Goal: Check status

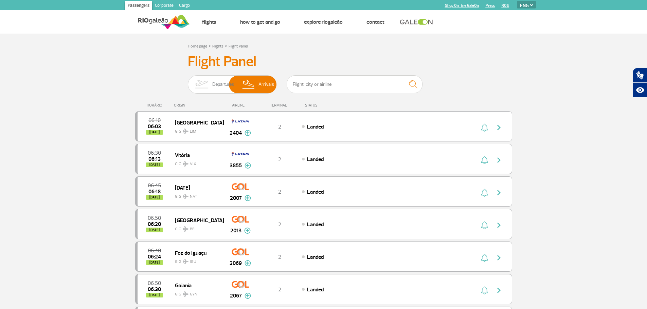
select select "en"
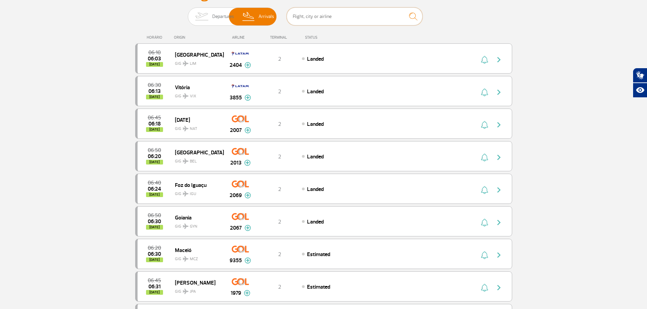
click at [319, 19] on input "text" at bounding box center [355, 16] width 136 height 18
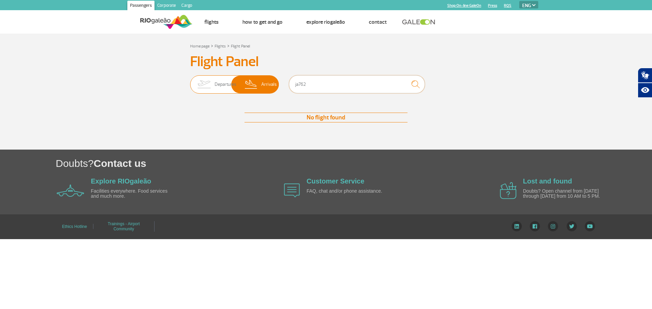
type input "ja762"
click at [217, 87] on span "Departures" at bounding box center [226, 85] width 22 height 18
click at [190, 81] on input "Departures Arrivals" at bounding box center [190, 81] width 0 height 0
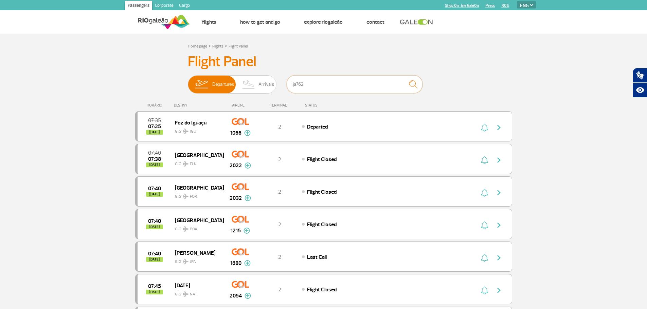
drag, startPoint x: 323, startPoint y: 85, endPoint x: 283, endPoint y: 88, distance: 39.9
click at [283, 88] on div "Departures Arrivals ja762" at bounding box center [324, 85] width 272 height 20
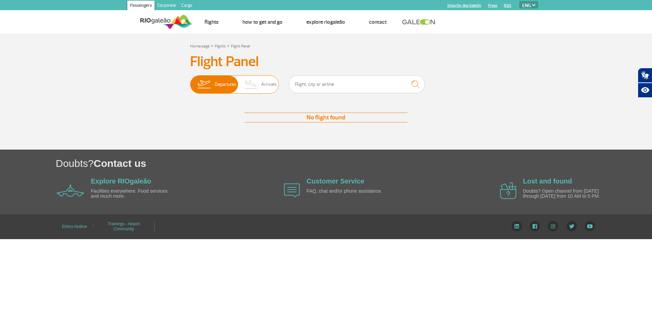
click at [258, 84] on img at bounding box center [251, 85] width 20 height 18
click at [190, 81] on input "Departures Arrivals" at bounding box center [190, 81] width 0 height 0
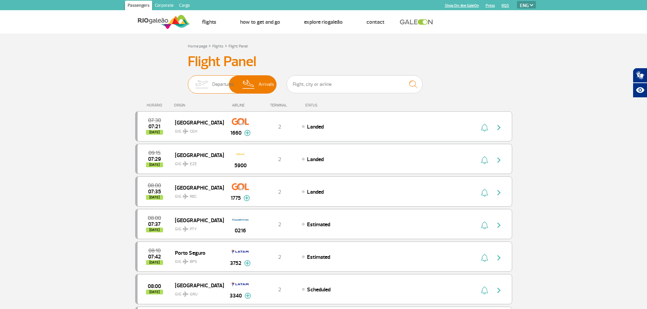
click at [212, 87] on span "Departures" at bounding box center [223, 85] width 22 height 18
click at [188, 81] on input "Departures Arrivals" at bounding box center [188, 81] width 0 height 0
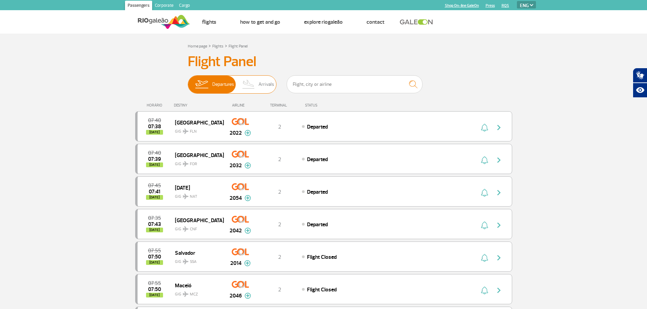
click at [258, 86] on img at bounding box center [249, 85] width 20 height 18
click at [188, 81] on input "Departures Arrivals" at bounding box center [188, 81] width 0 height 0
